Goal: Task Accomplishment & Management: Complete application form

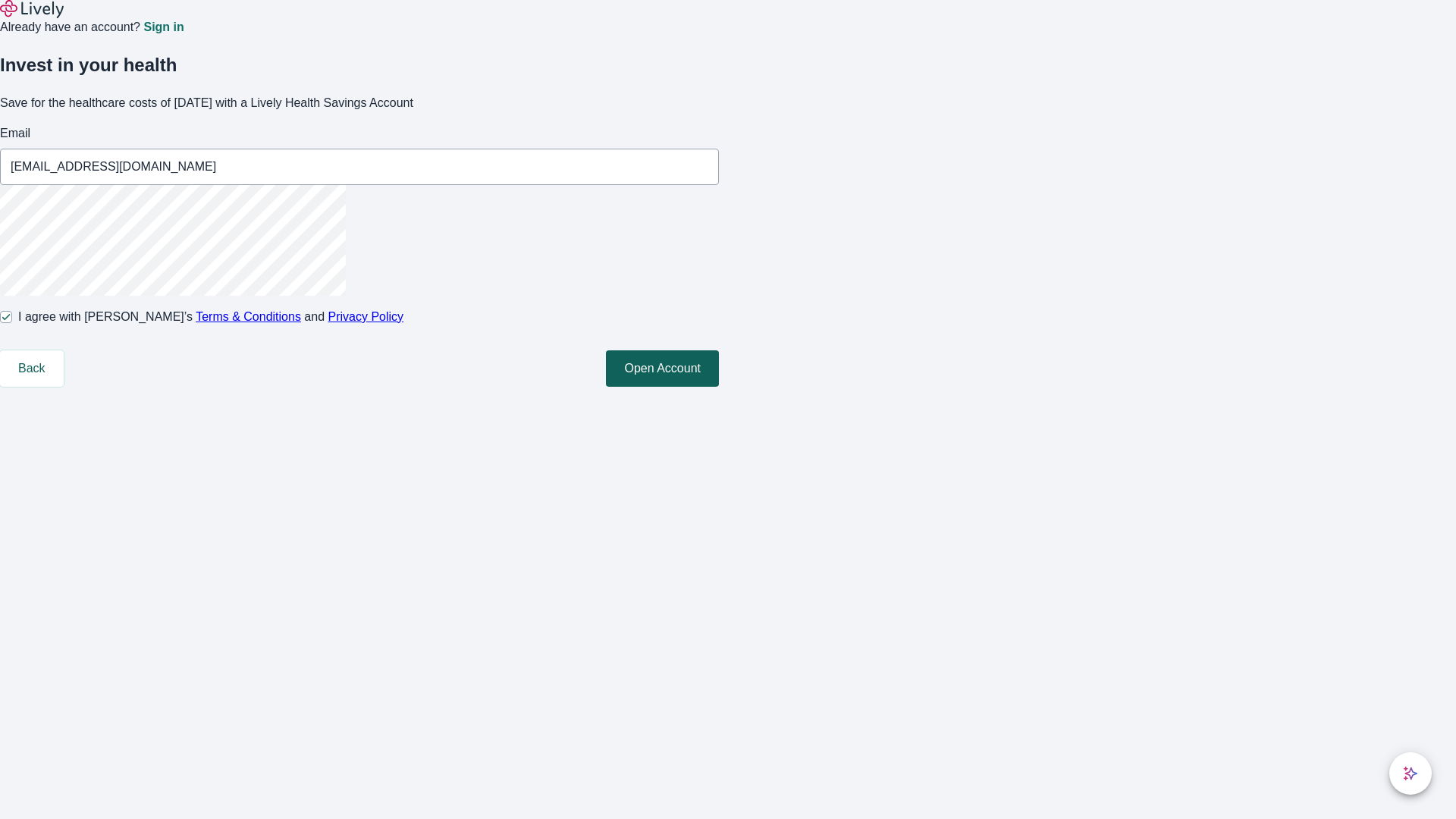
click at [719, 387] on button "Open Account" at bounding box center [662, 368] width 113 height 37
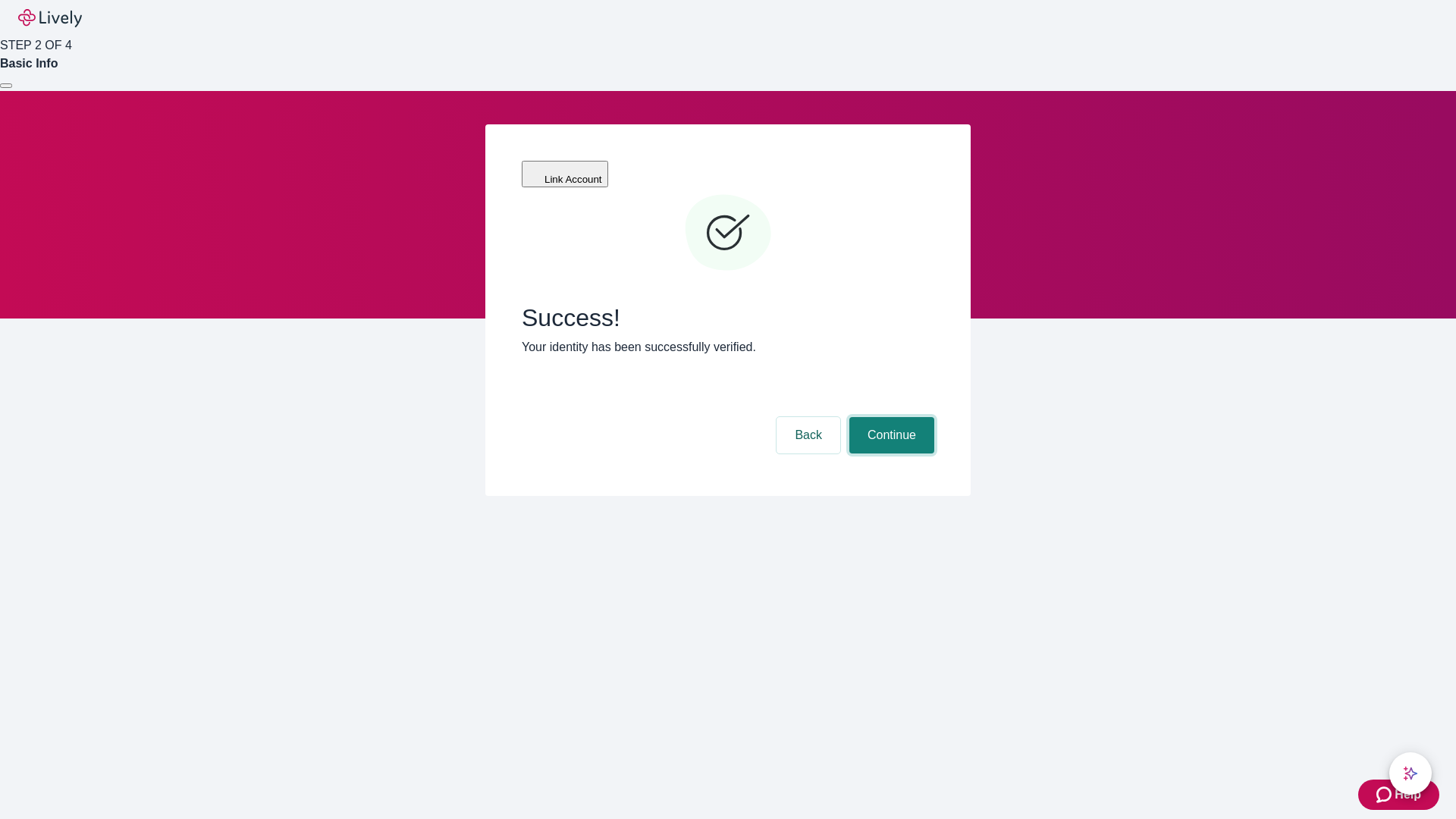
click at [890, 417] on button "Continue" at bounding box center [892, 435] width 85 height 37
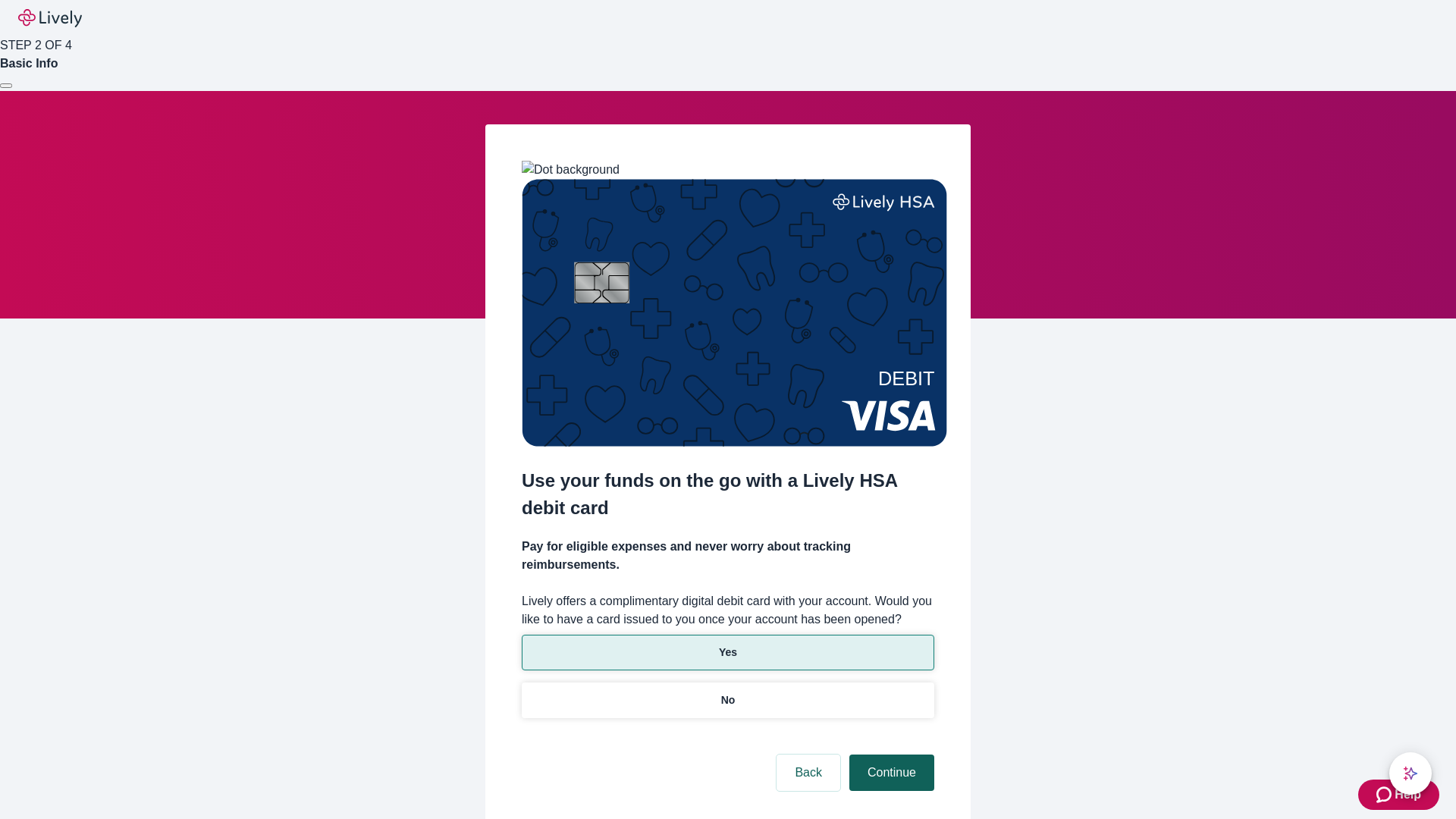
click at [728, 644] on p "Yes" at bounding box center [728, 651] width 18 height 16
click at [890, 754] on button "Continue" at bounding box center [892, 772] width 85 height 37
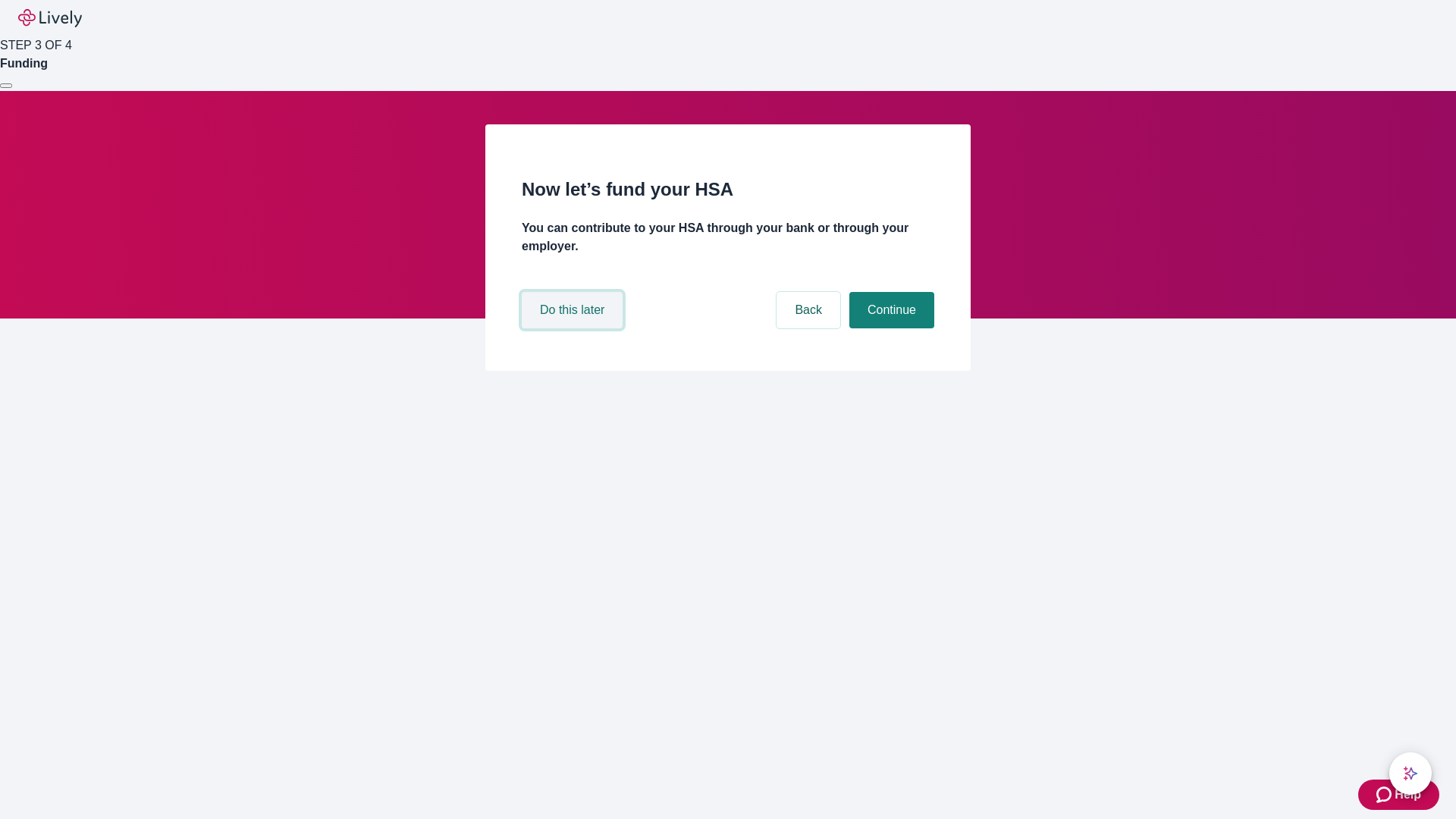
click at [574, 328] on button "Do this later" at bounding box center [572, 311] width 101 height 37
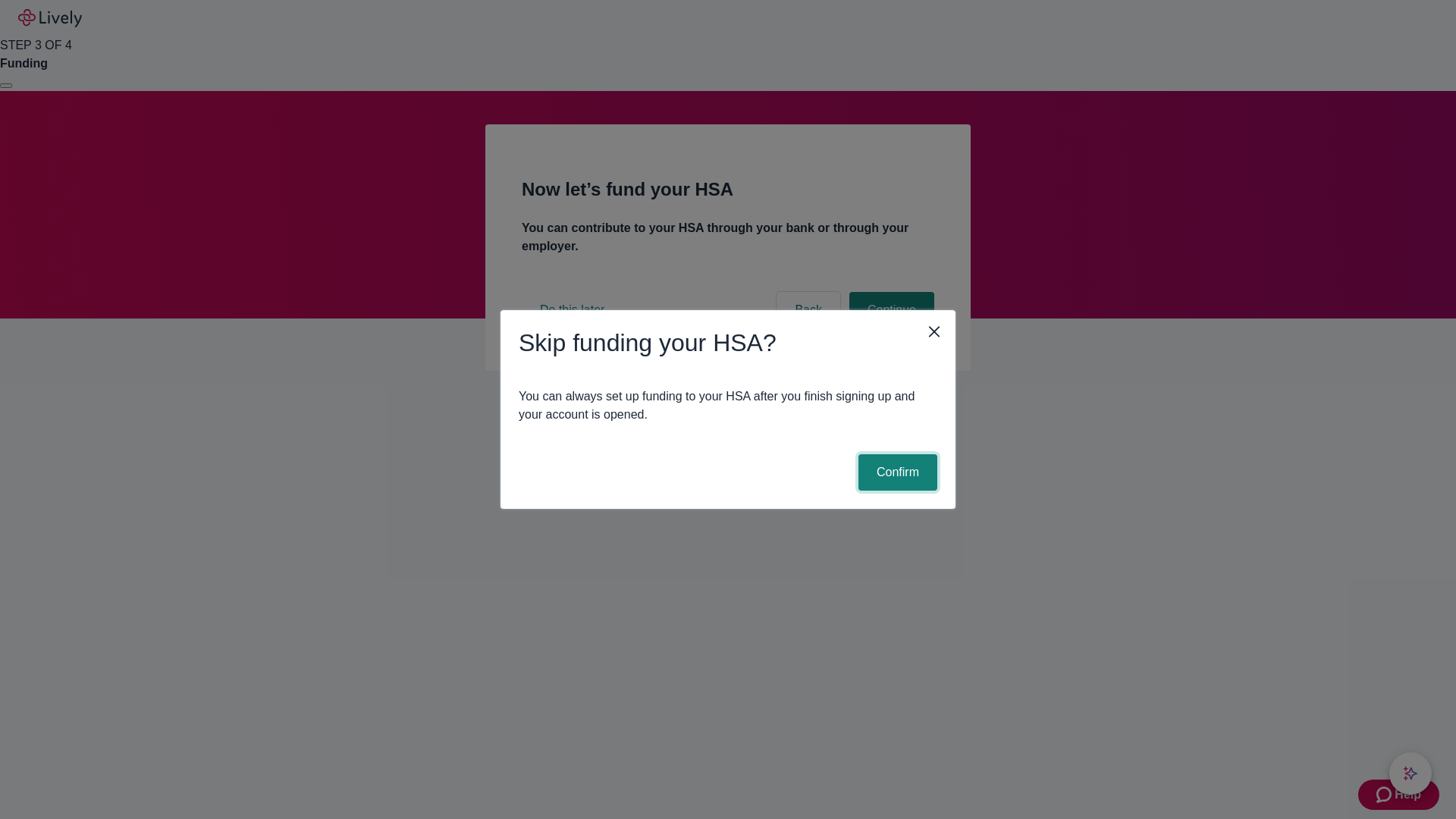
click at [895, 473] on button "Confirm" at bounding box center [898, 473] width 79 height 37
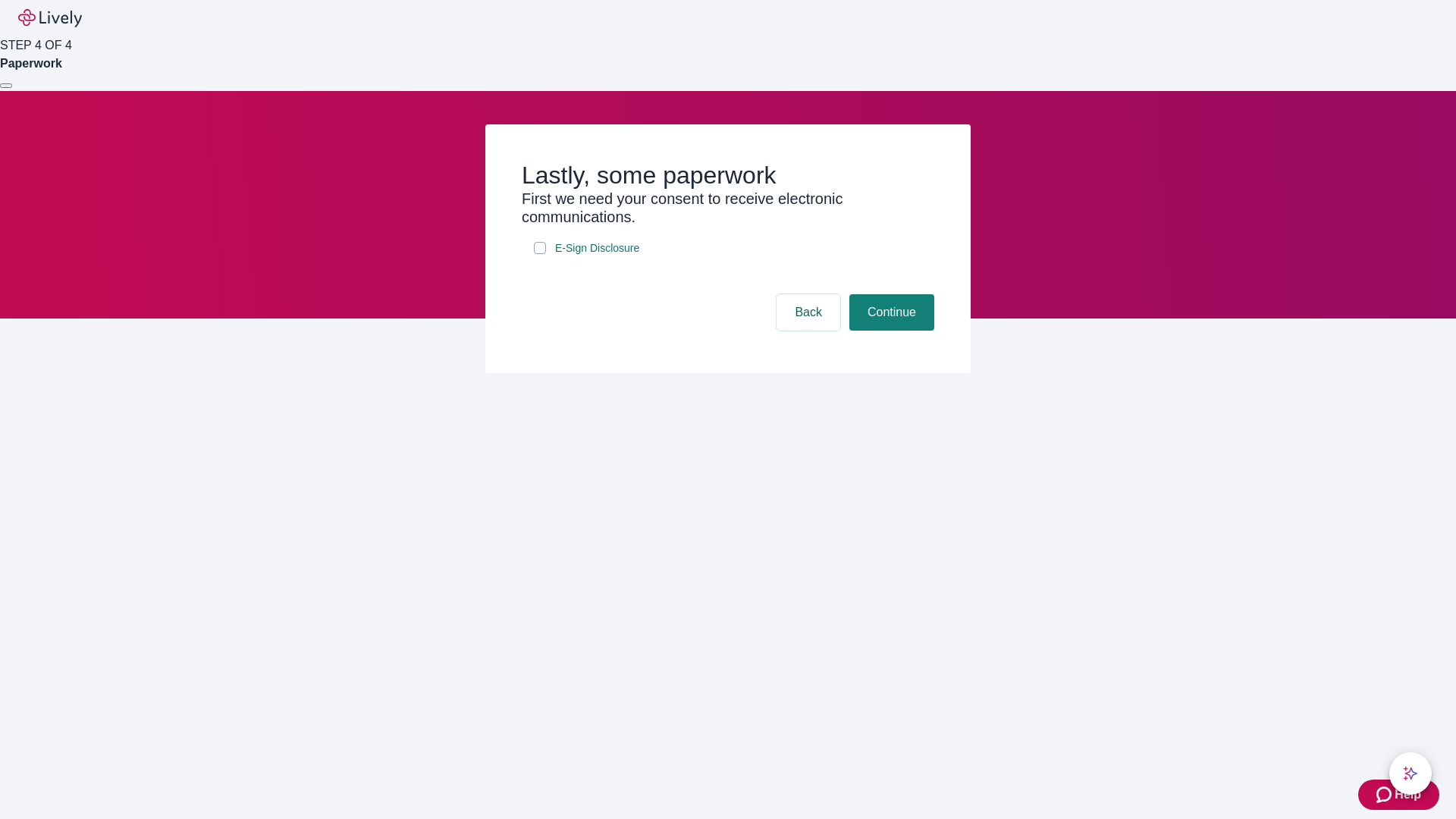
click at [540, 254] on input "E-Sign Disclosure" at bounding box center [540, 247] width 12 height 12
checkbox input "true"
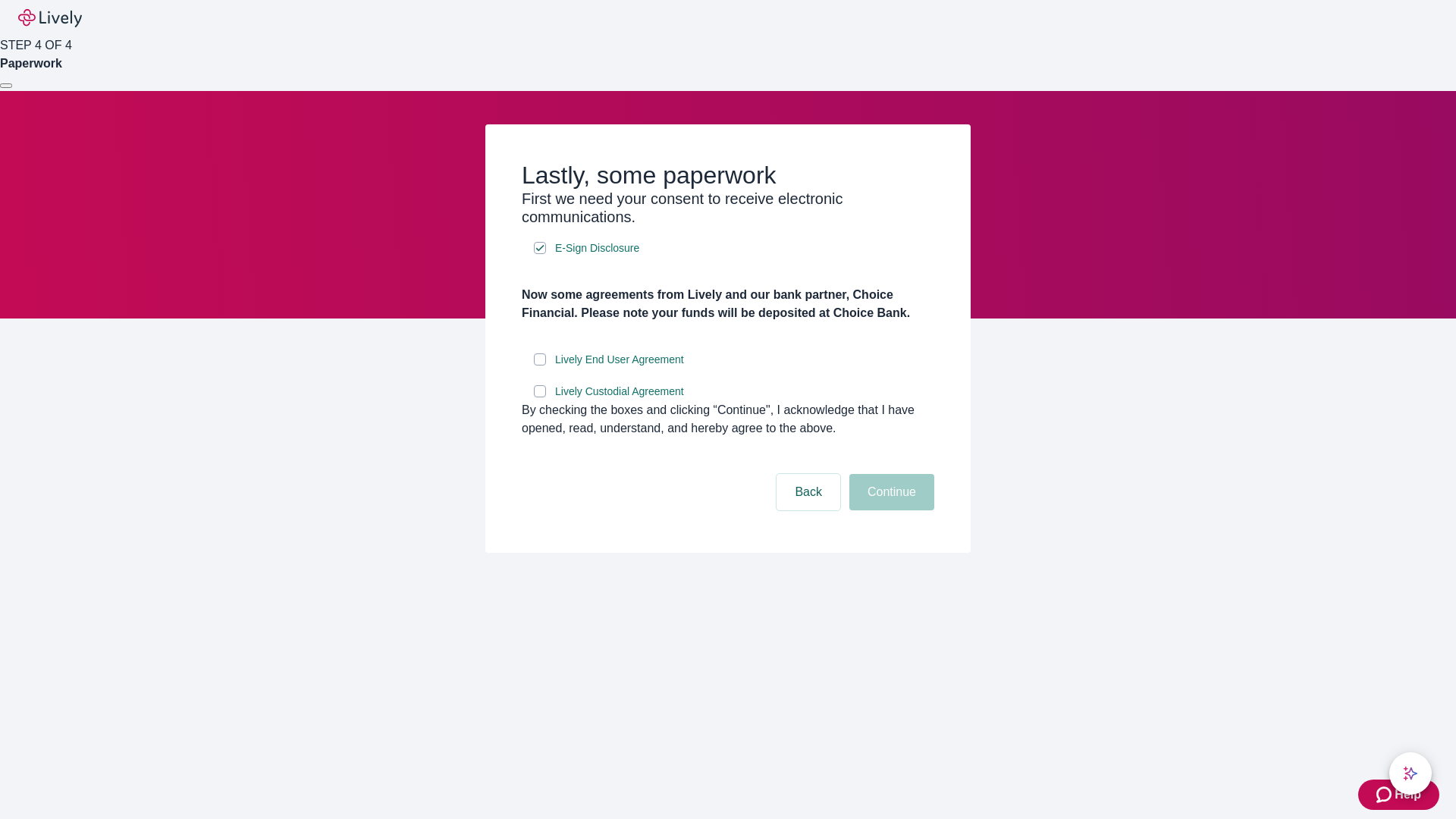
click at [540, 366] on input "Lively End User Agreement" at bounding box center [540, 359] width 12 height 12
checkbox input "true"
click at [540, 398] on input "Lively Custodial Agreement" at bounding box center [540, 390] width 12 height 12
checkbox input "true"
click at [890, 510] on button "Continue" at bounding box center [892, 492] width 85 height 37
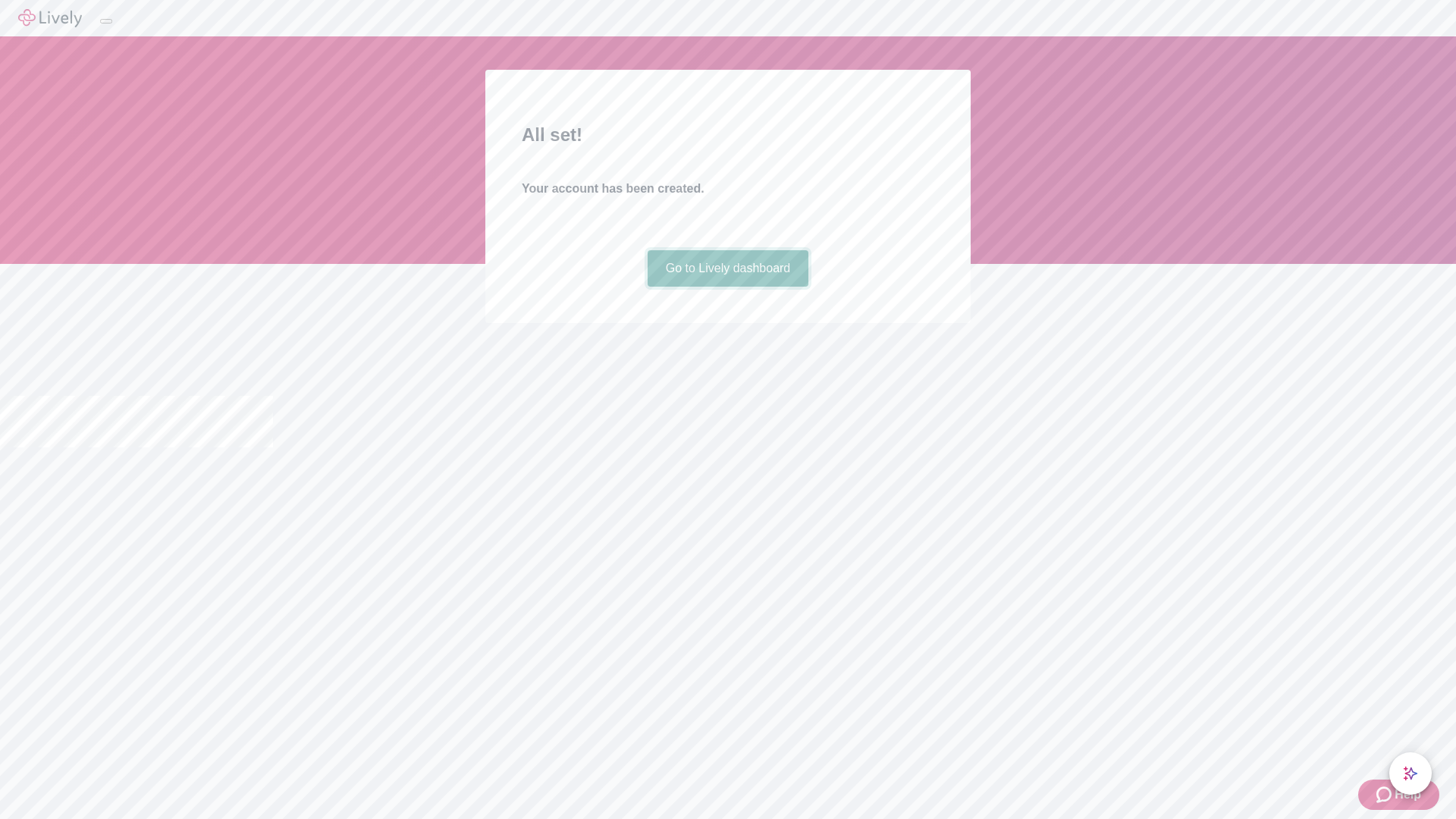
click at [728, 287] on link "Go to Lively dashboard" at bounding box center [728, 268] width 161 height 37
